Goal: Download file/media

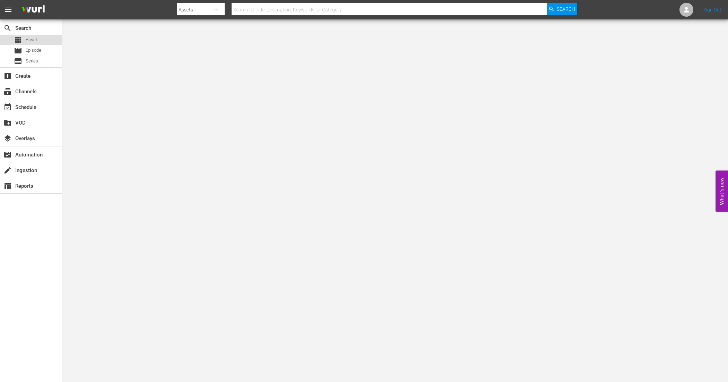
click at [41, 37] on div "apps Asset" at bounding box center [31, 40] width 62 height 10
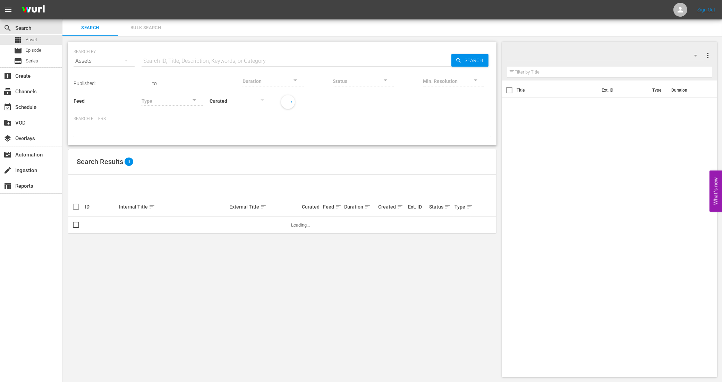
click at [188, 60] on input "text" at bounding box center [297, 61] width 310 height 17
type input "t"
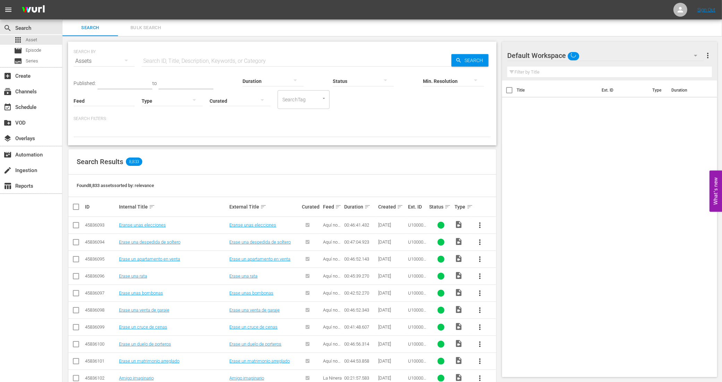
click at [184, 57] on input "text" at bounding box center [297, 61] width 310 height 17
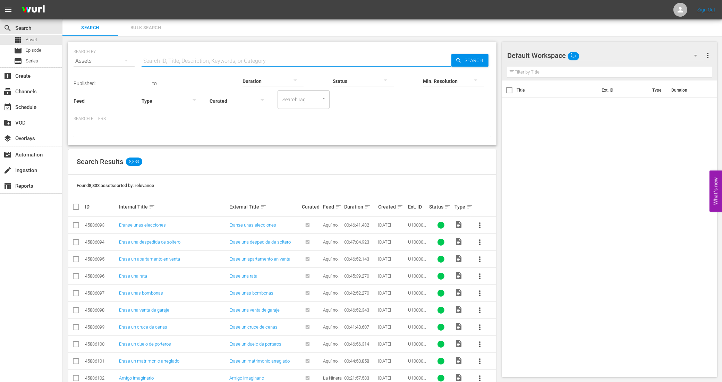
paste input "• U7000170C"
click at [153, 54] on input "• U7000170C" at bounding box center [297, 61] width 310 height 17
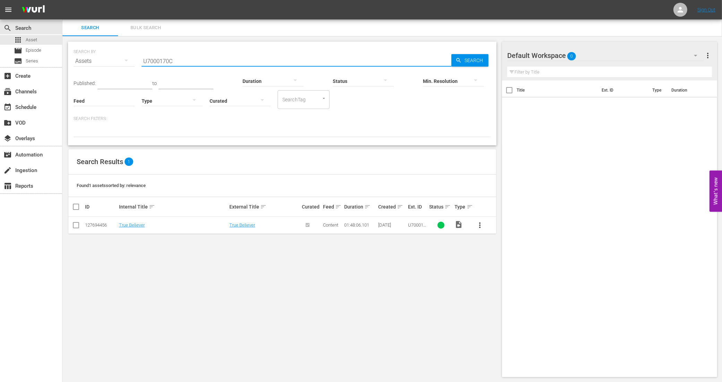
type input "U7000170C"
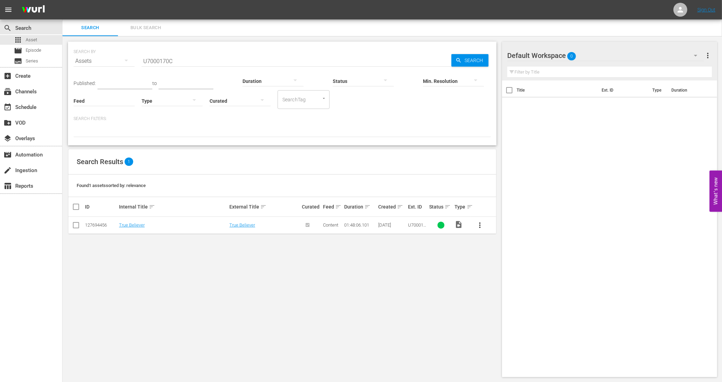
click at [107, 56] on div "Assets" at bounding box center [104, 60] width 61 height 19
click at [98, 106] on div "Episodes" at bounding box center [96, 107] width 28 height 11
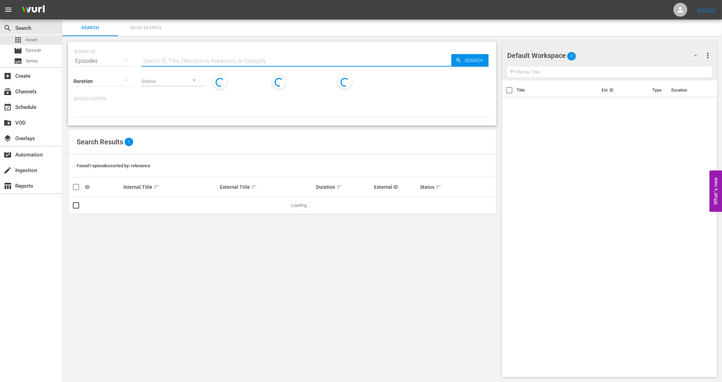
click at [162, 58] on input "text" at bounding box center [297, 61] width 310 height 17
paste input "• U7000170C"
click at [153, 61] on input "• U7000170C" at bounding box center [297, 61] width 310 height 17
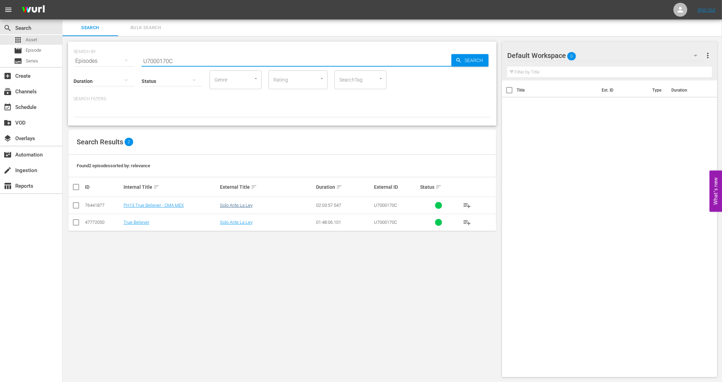
type input "U7000170C"
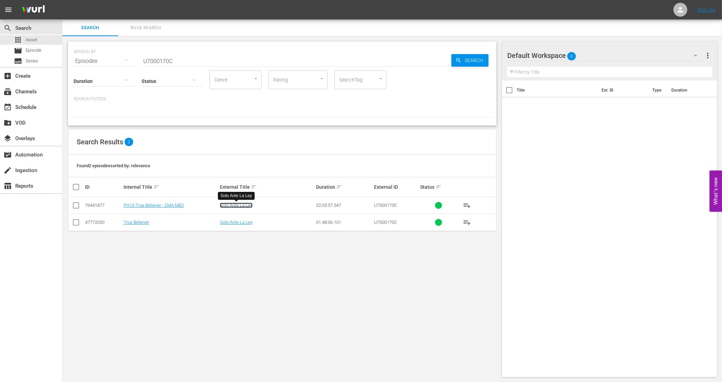
click at [235, 205] on link "Solo Ante La Ley" at bounding box center [236, 205] width 33 height 5
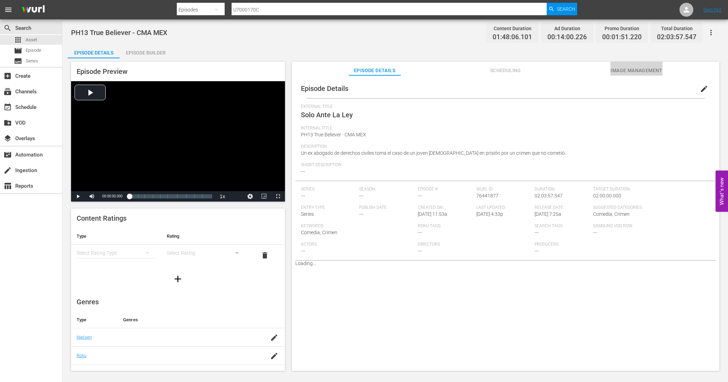
click at [617, 68] on span "Image Management" at bounding box center [637, 70] width 52 height 9
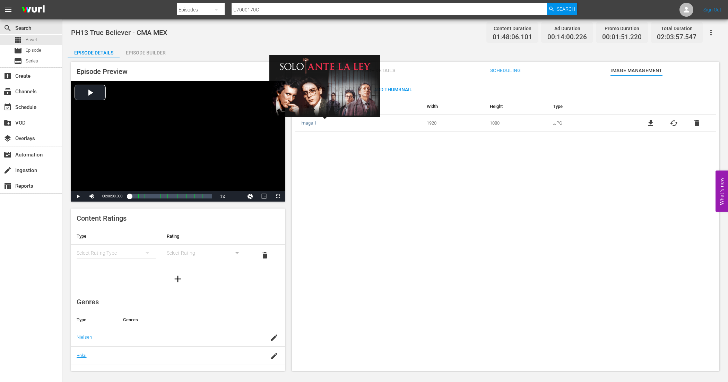
click at [311, 123] on link "Image 1" at bounding box center [309, 122] width 16 height 5
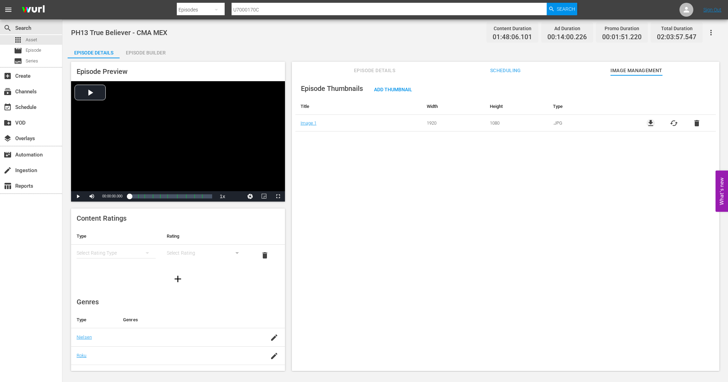
click at [648, 120] on span "file_download" at bounding box center [651, 123] width 8 height 8
